Goal: Task Accomplishment & Management: Complete application form

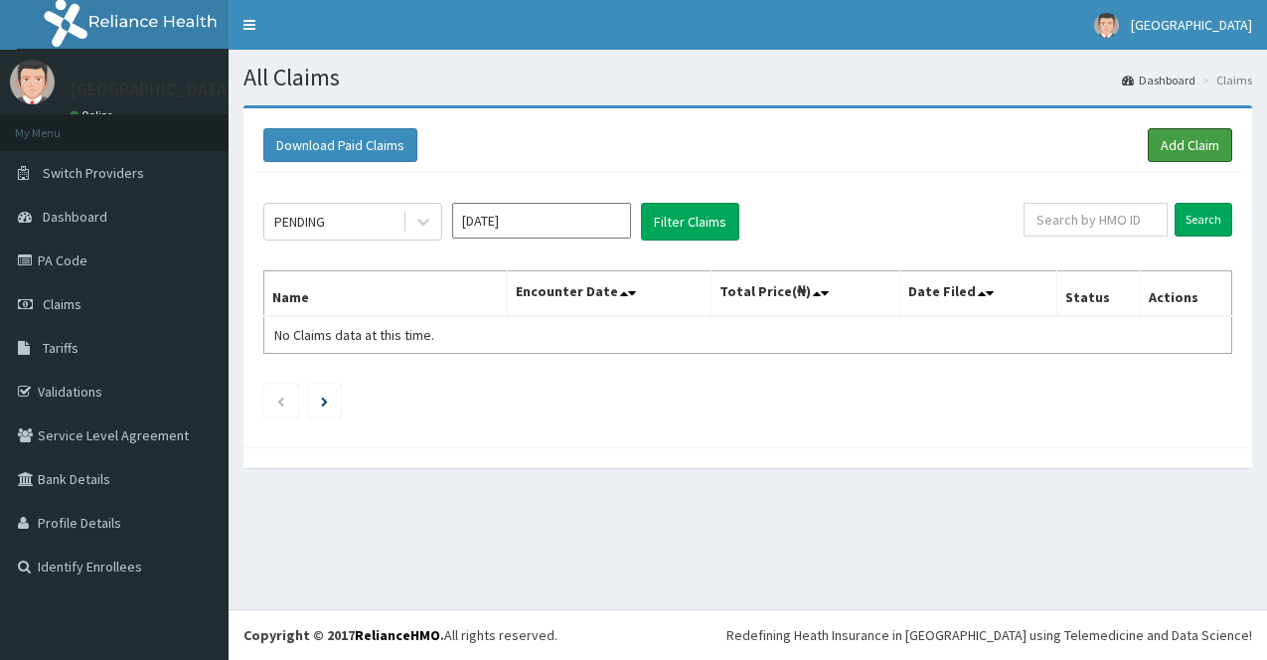
click at [1200, 149] on link "Add Claim" at bounding box center [1190, 145] width 84 height 34
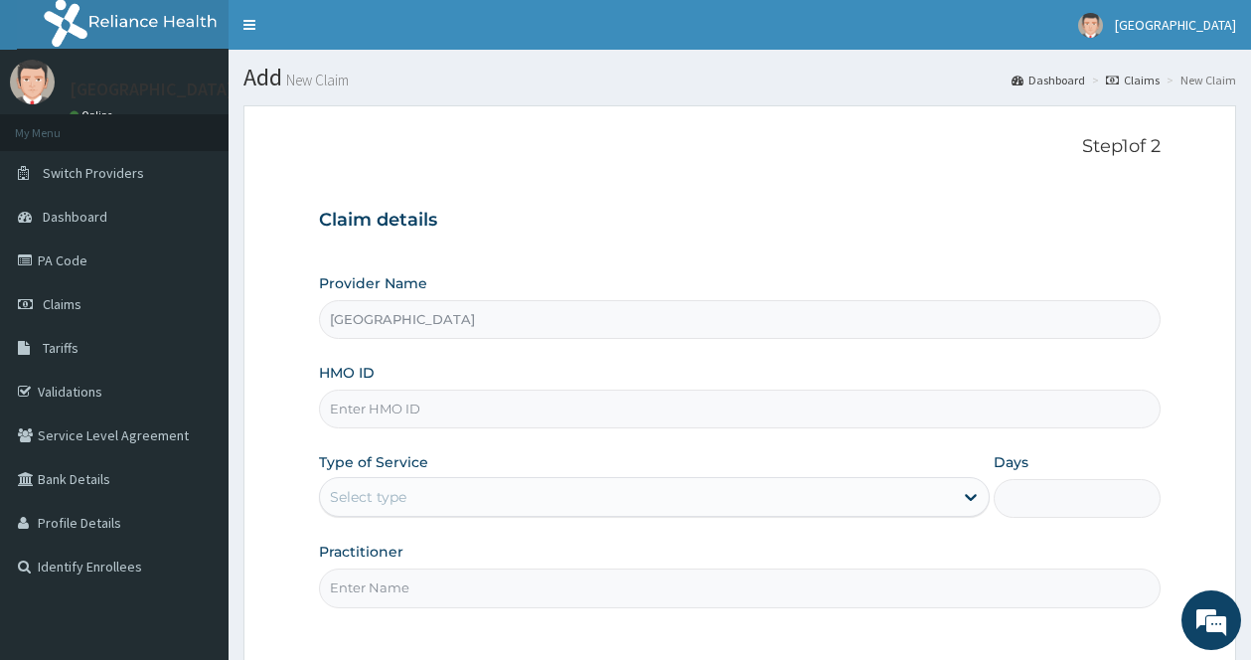
click at [552, 394] on input "HMO ID" at bounding box center [740, 408] width 842 height 39
type input "CBA/10105/A"
click at [968, 496] on icon at bounding box center [971, 497] width 20 height 20
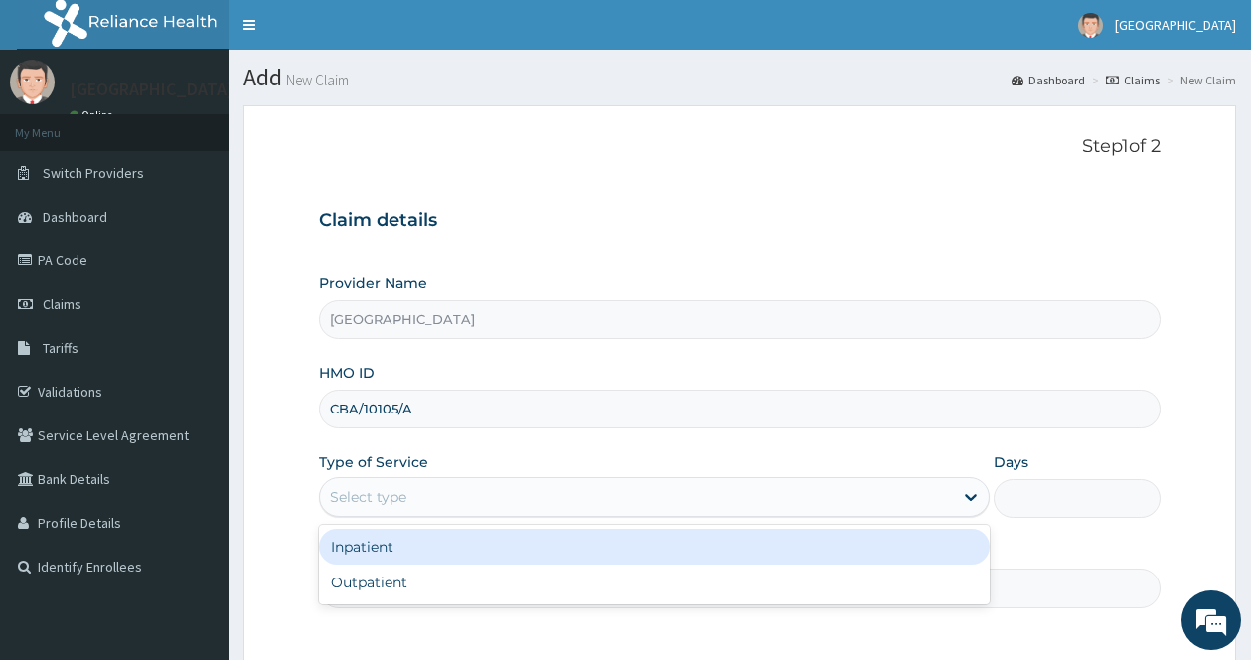
click at [463, 550] on div "Inpatient" at bounding box center [654, 547] width 671 height 36
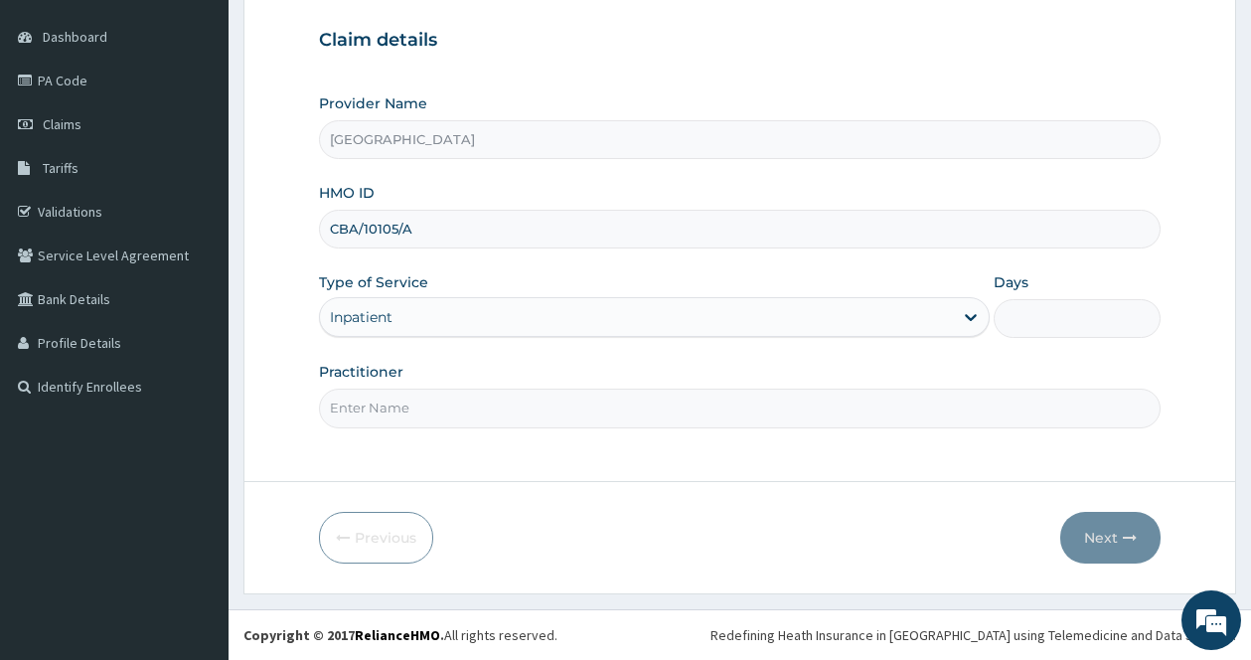
click at [570, 404] on input "Practitioner" at bounding box center [740, 407] width 842 height 39
type input "Dr Akpan"
click at [1059, 309] on input "Days" at bounding box center [1078, 318] width 168 height 39
type input "2"
click at [1107, 558] on button "Next" at bounding box center [1110, 538] width 100 height 52
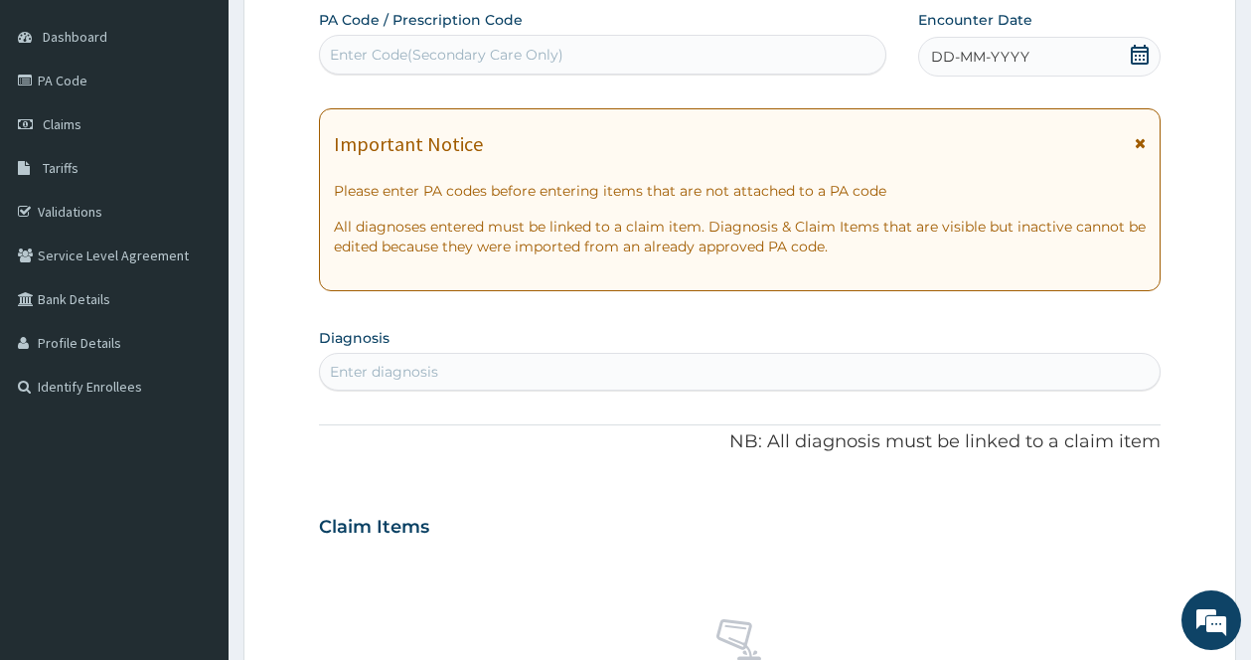
drag, startPoint x: 363, startPoint y: 46, endPoint x: 349, endPoint y: 51, distance: 14.8
click at [349, 51] on div "Enter Code(Secondary Care Only)" at bounding box center [446, 55] width 233 height 20
drag, startPoint x: 359, startPoint y: 56, endPoint x: 338, endPoint y: 50, distance: 21.7
click at [338, 50] on div "Enter Code(Secondary Care Only)" at bounding box center [446, 55] width 233 height 20
click at [403, 51] on div "Enter Code(Secondary Care Only)" at bounding box center [446, 55] width 233 height 20
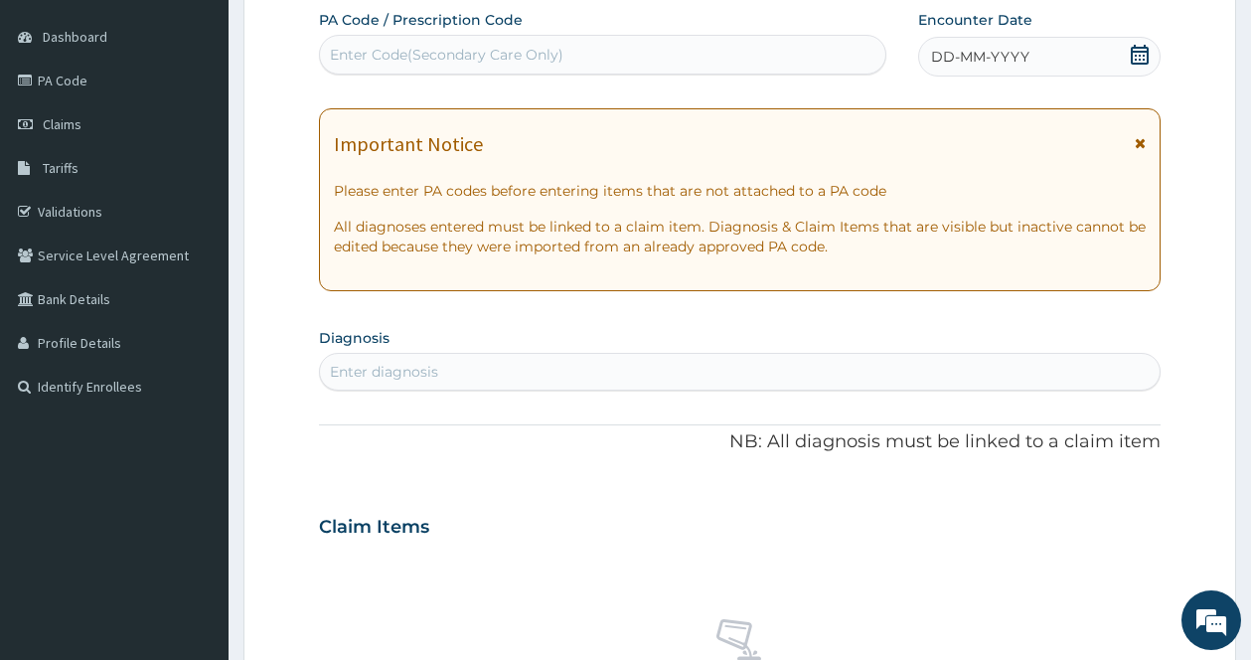
click at [411, 51] on div "Enter Code(Secondary Care Only)" at bounding box center [446, 55] width 233 height 20
drag, startPoint x: 411, startPoint y: 51, endPoint x: 373, endPoint y: 51, distance: 38.8
click at [373, 51] on div "Enter Code(Secondary Care Only)" at bounding box center [446, 55] width 233 height 20
type input "PA/957A"
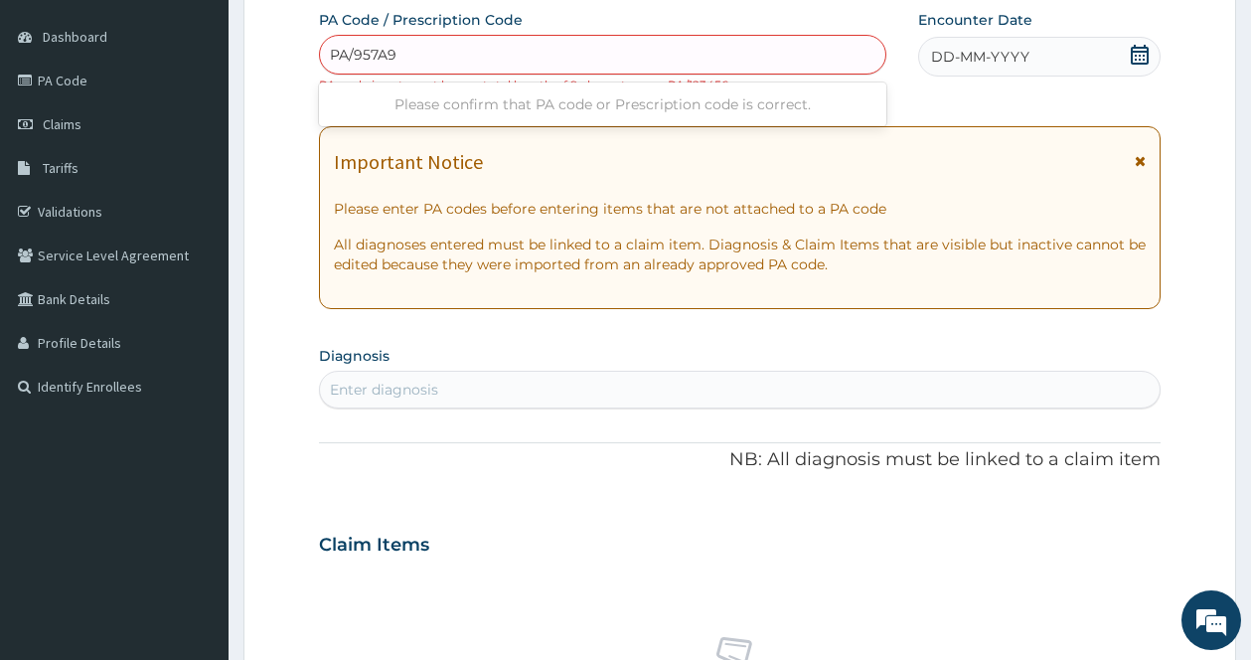
type input "PA/957A91"
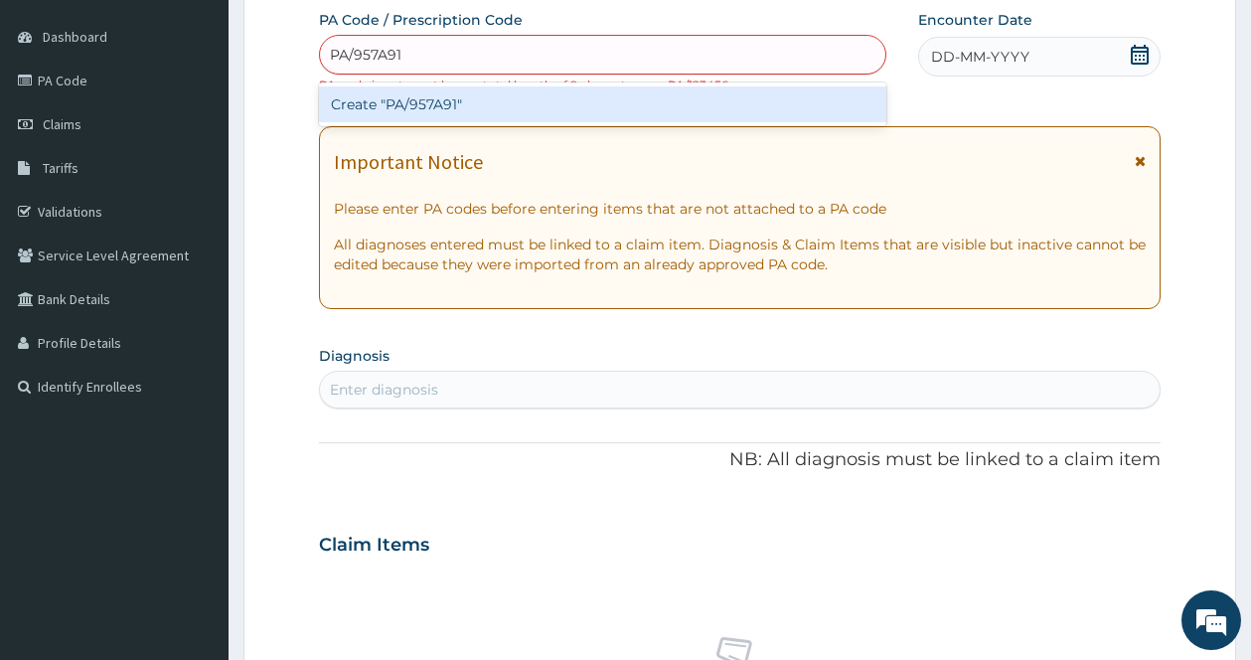
click at [404, 92] on div "Create "PA/957A91"" at bounding box center [602, 104] width 567 height 36
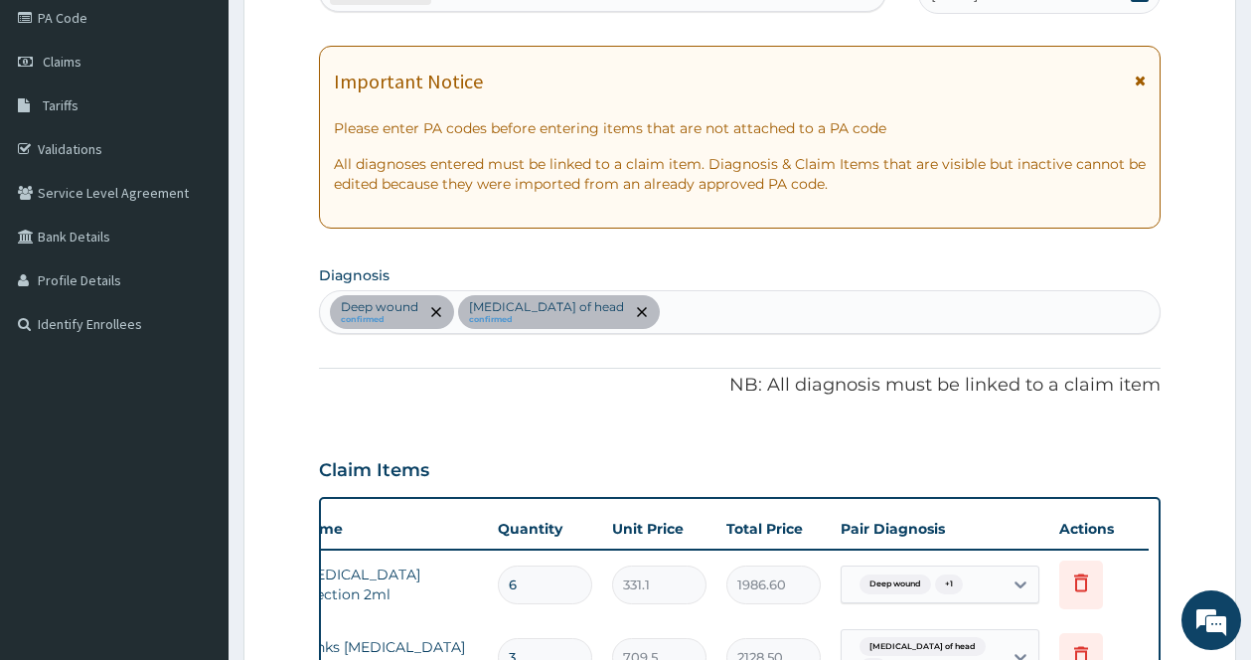
scroll to position [200, 0]
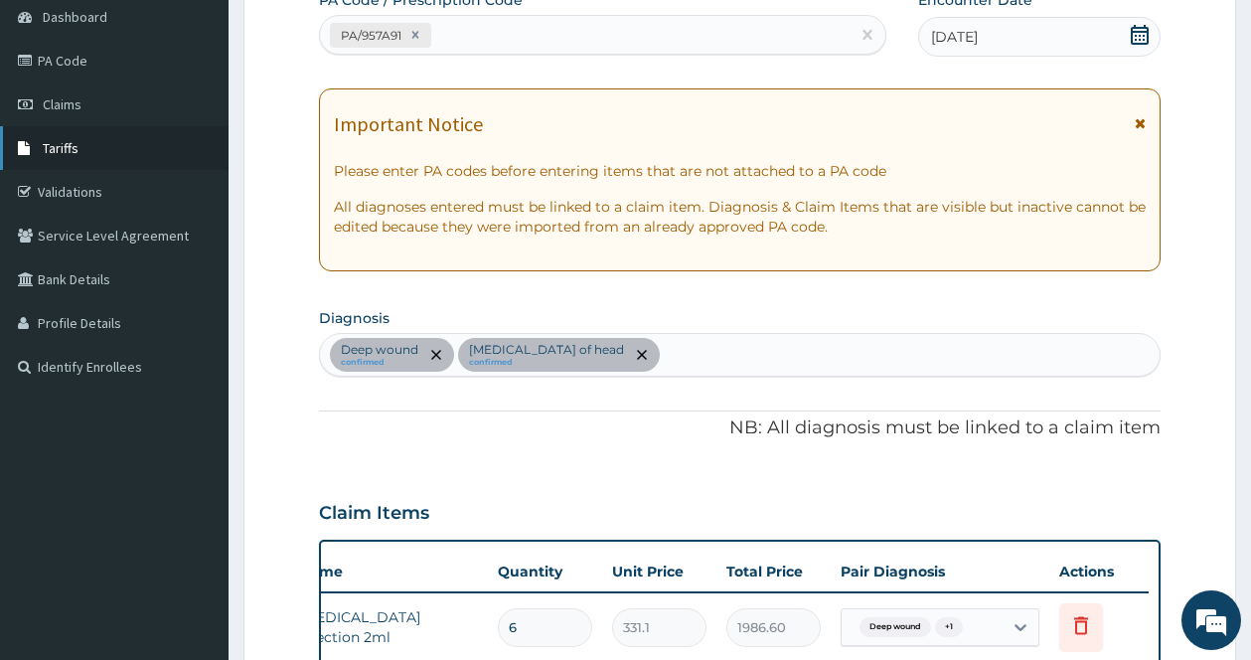
click at [64, 145] on span "Tariffs" at bounding box center [61, 148] width 36 height 18
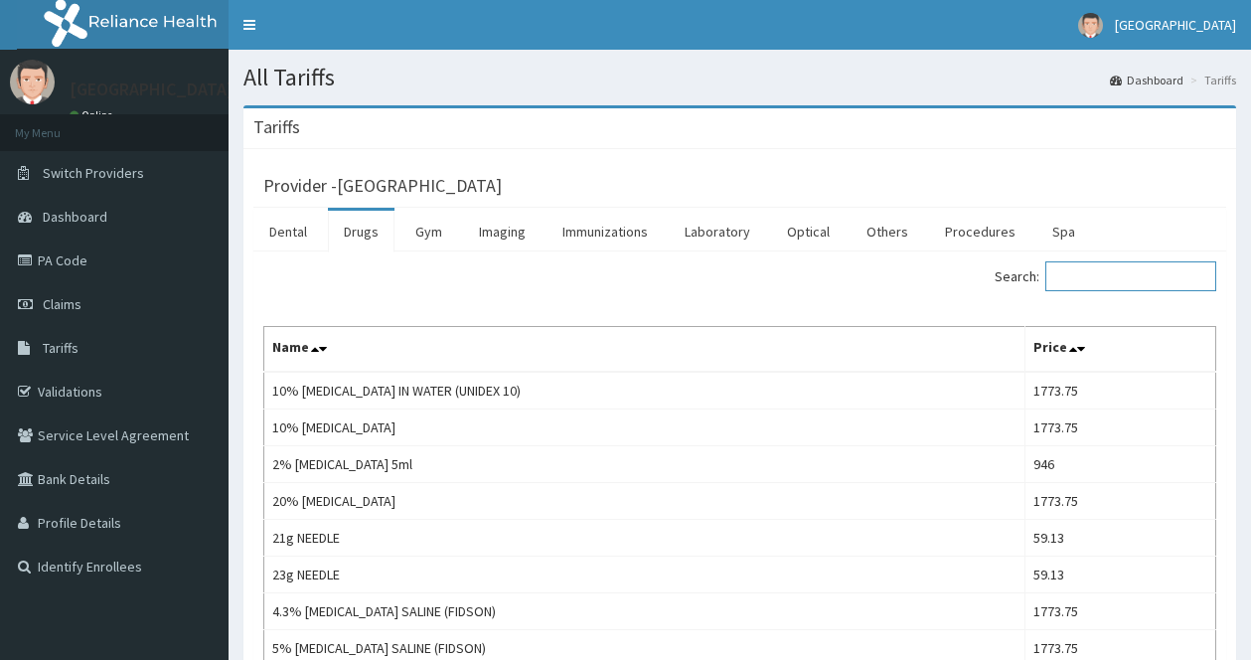
click at [1112, 279] on input "Search:" at bounding box center [1130, 276] width 171 height 30
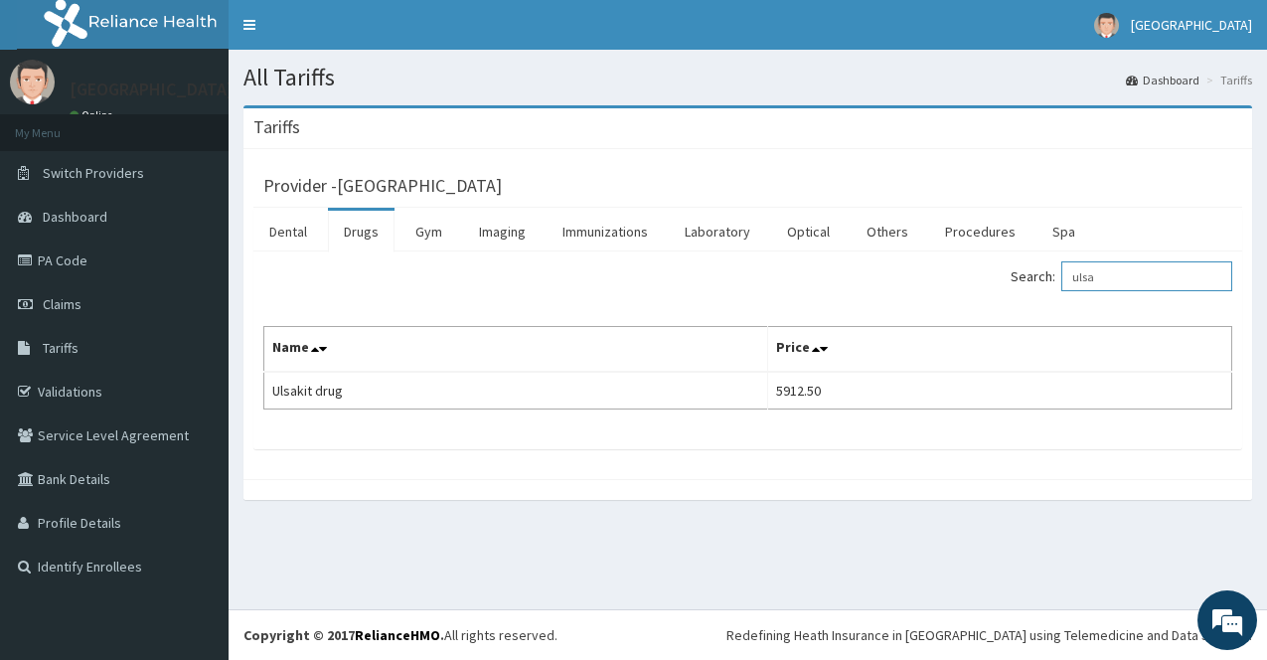
type input "ulsa"
